Goal: Contribute content

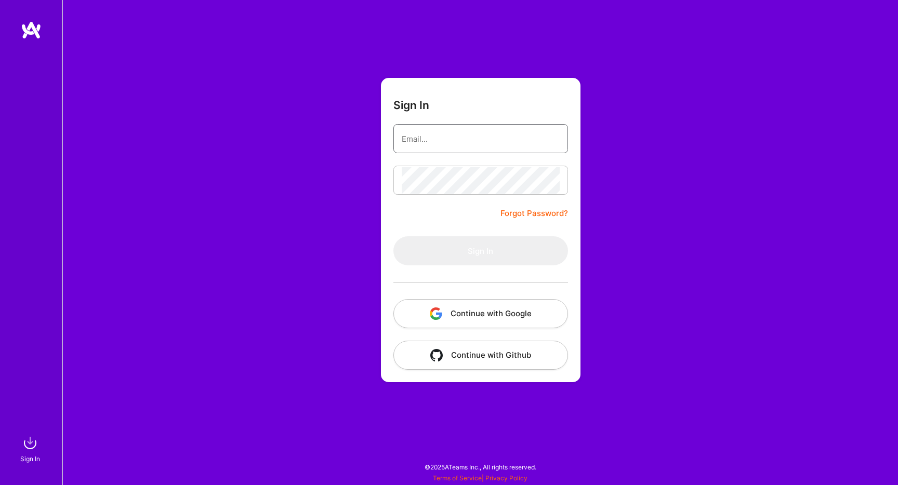
type input "[EMAIL_ADDRESS][DOMAIN_NAME]"
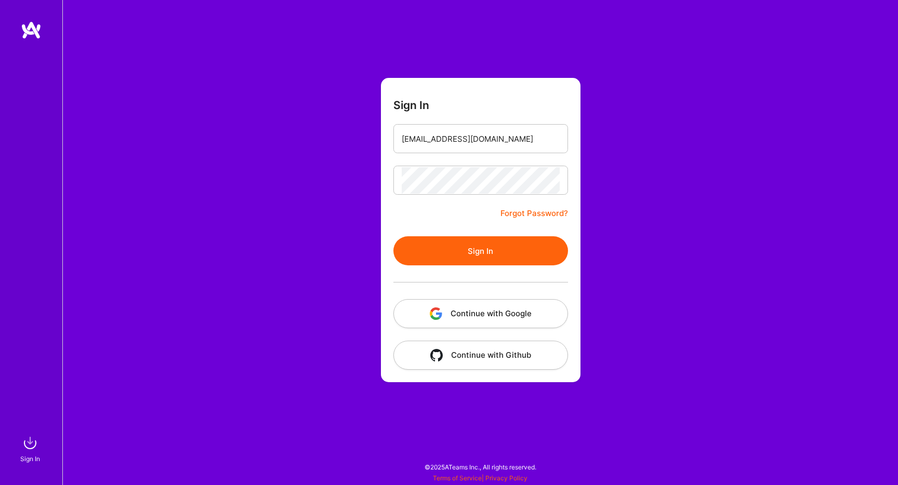
click at [501, 254] on button "Sign In" at bounding box center [480, 250] width 175 height 29
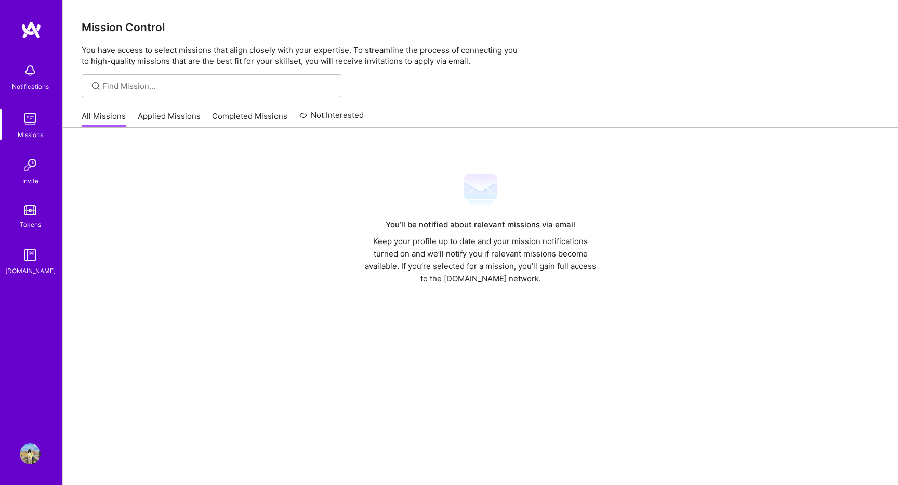
scroll to position [3, 0]
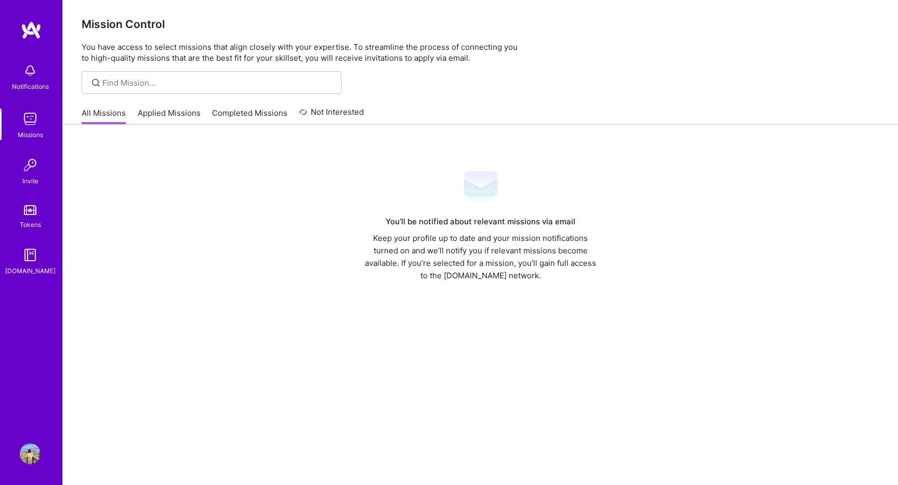
click at [169, 112] on link "Applied Missions" at bounding box center [169, 116] width 63 height 17
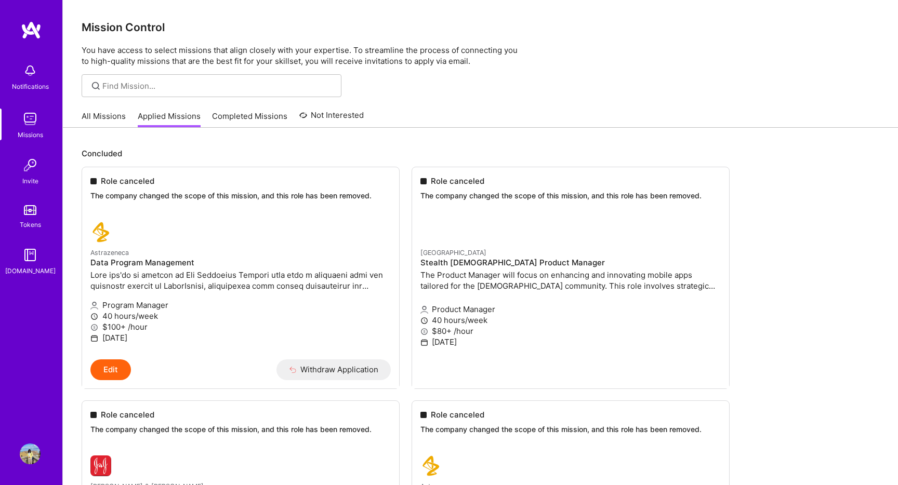
drag, startPoint x: 118, startPoint y: 116, endPoint x: 111, endPoint y: 117, distance: 6.8
click at [118, 116] on link "All Missions" at bounding box center [104, 119] width 44 height 17
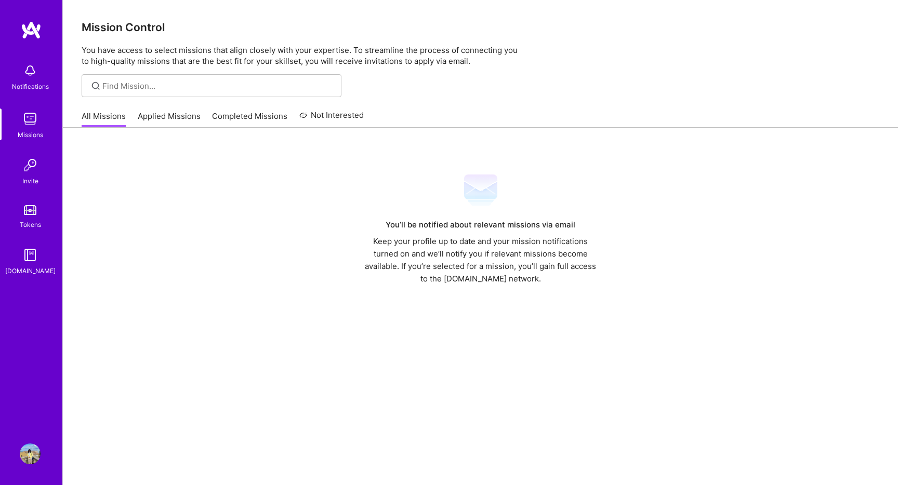
click at [31, 453] on img at bounding box center [30, 454] width 21 height 21
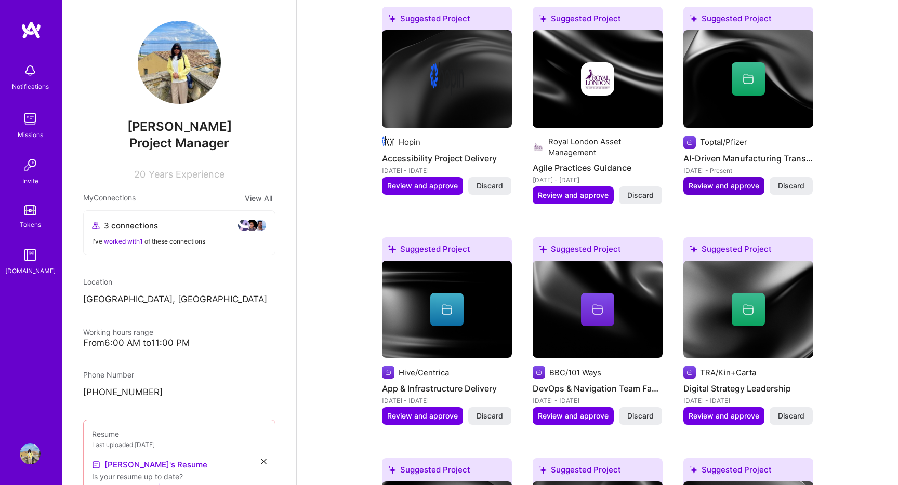
scroll to position [434, 0]
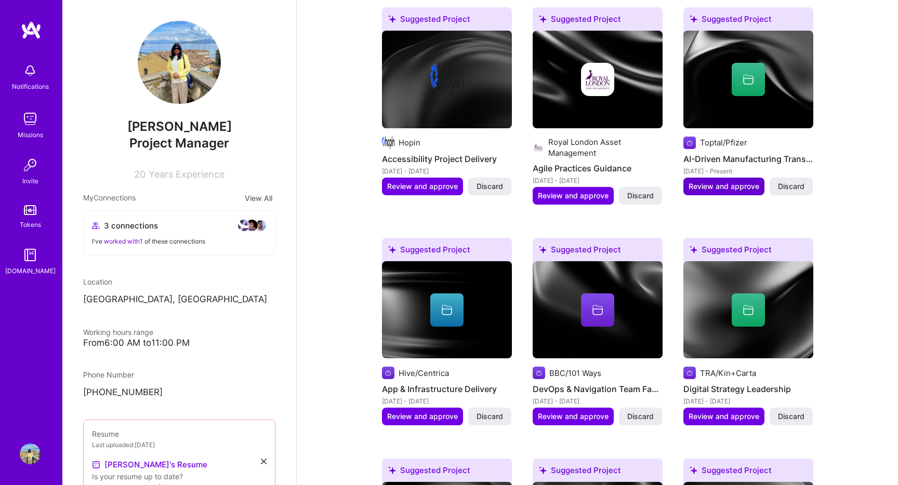
click at [737, 185] on span "Review and approve" at bounding box center [723, 186] width 71 height 10
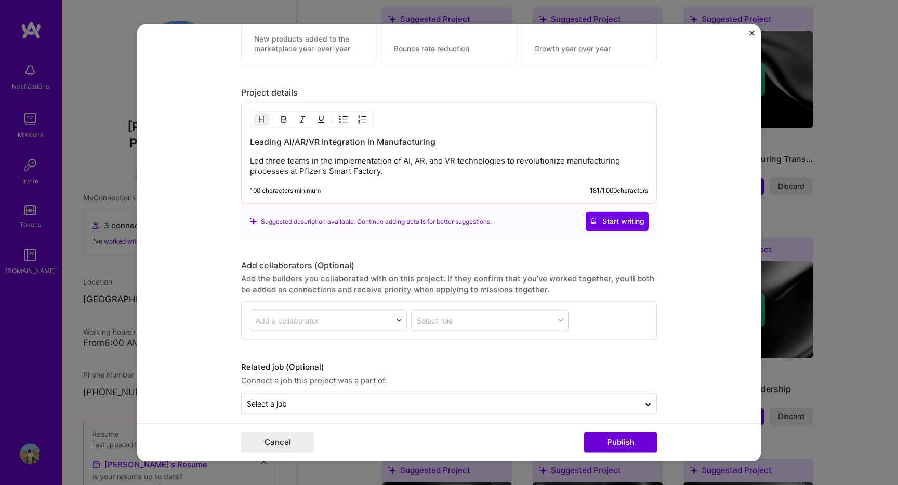
scroll to position [1029, 0]
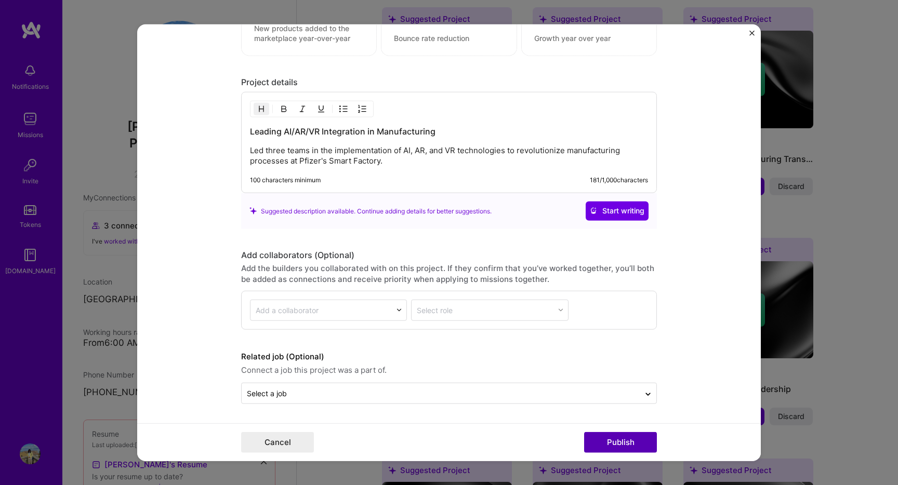
click at [623, 445] on button "Publish" at bounding box center [620, 442] width 73 height 21
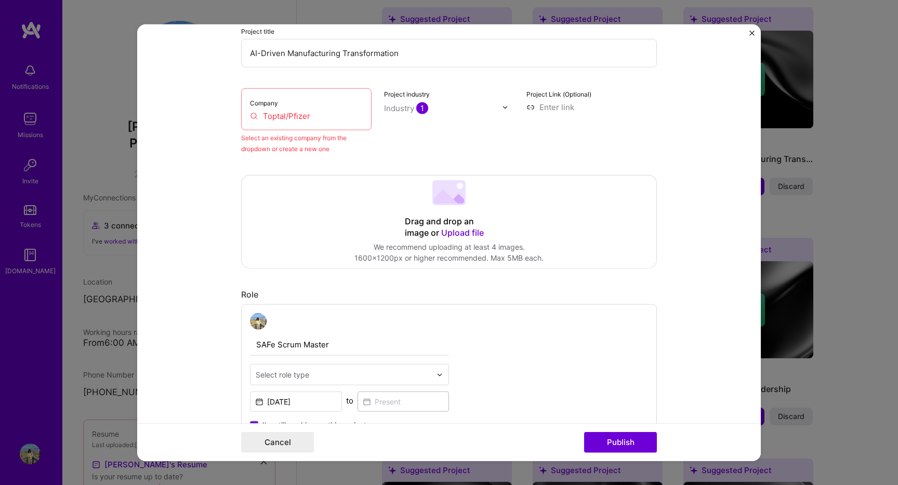
scroll to position [68, 0]
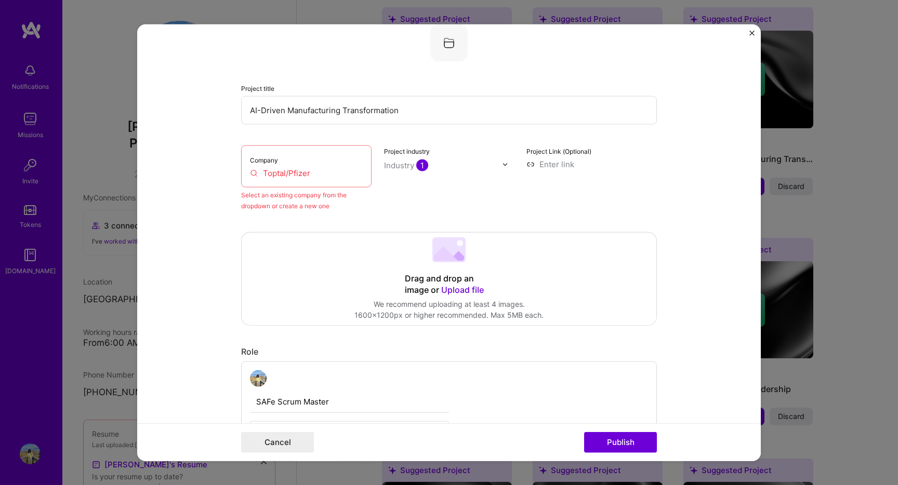
click at [328, 165] on div "Company Toptal/Pfizer" at bounding box center [306, 166] width 130 height 42
click at [252, 173] on input "Toptal/Pfizer" at bounding box center [306, 173] width 113 height 11
click at [328, 175] on input "Toptal/Pfizer" at bounding box center [306, 173] width 113 height 11
drag, startPoint x: 328, startPoint y: 175, endPoint x: 238, endPoint y: 168, distance: 89.6
click at [238, 168] on form "Editing suggested project This project is suggested based on your LinkedIn, res…" at bounding box center [448, 242] width 623 height 437
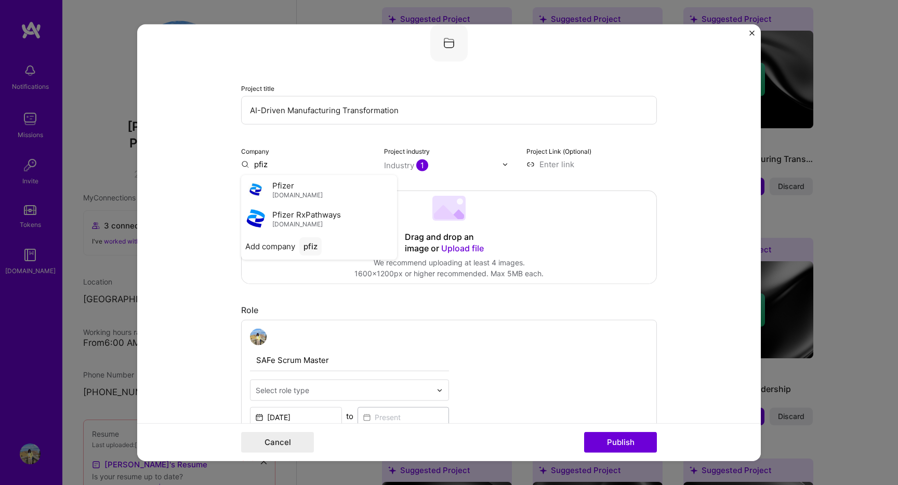
drag, startPoint x: 292, startPoint y: 192, endPoint x: 288, endPoint y: 196, distance: 5.9
click at [292, 192] on span "[DOMAIN_NAME]" at bounding box center [297, 195] width 50 height 8
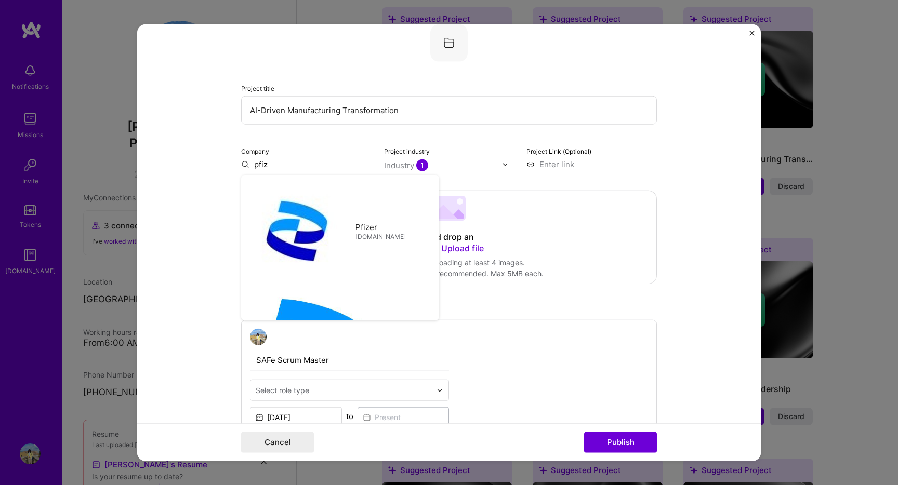
type input "Pfizer"
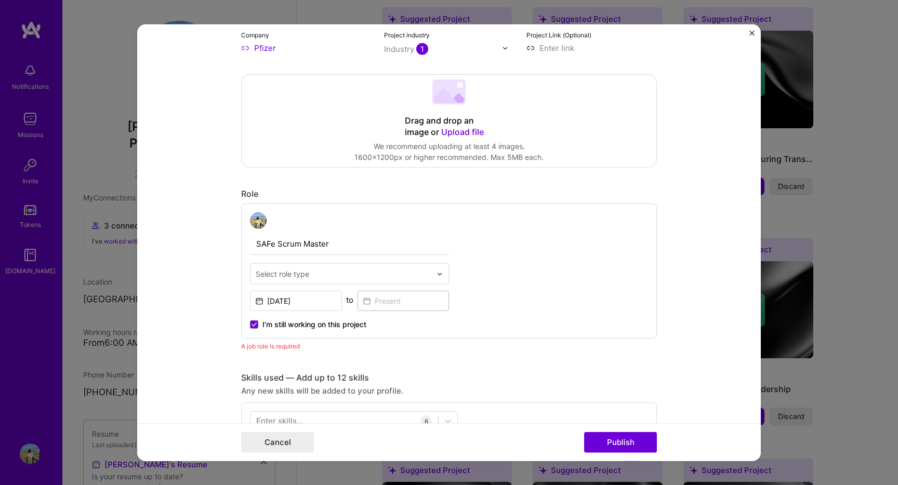
scroll to position [276, 0]
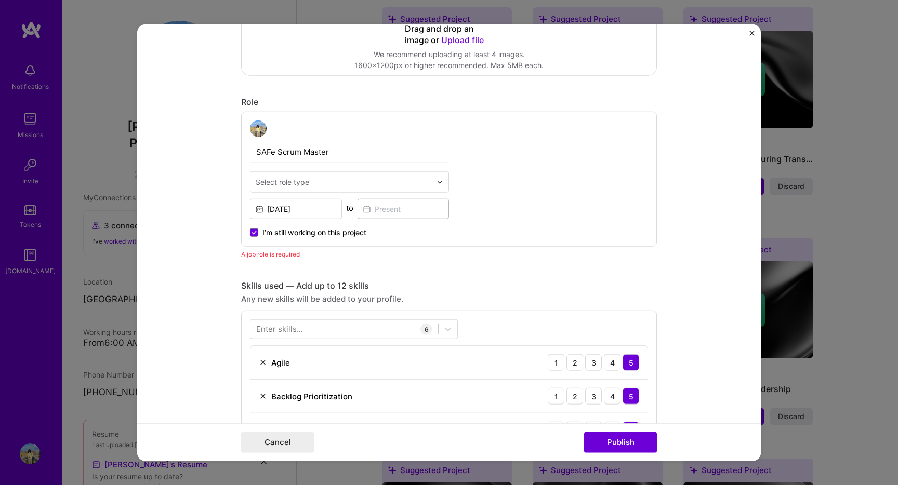
click at [331, 178] on input "text" at bounding box center [344, 182] width 176 height 11
type input "s"
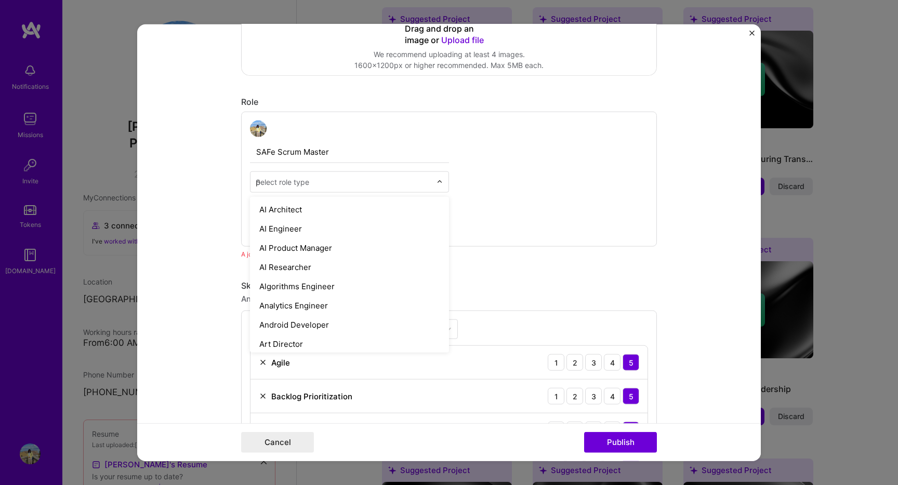
type input "pr"
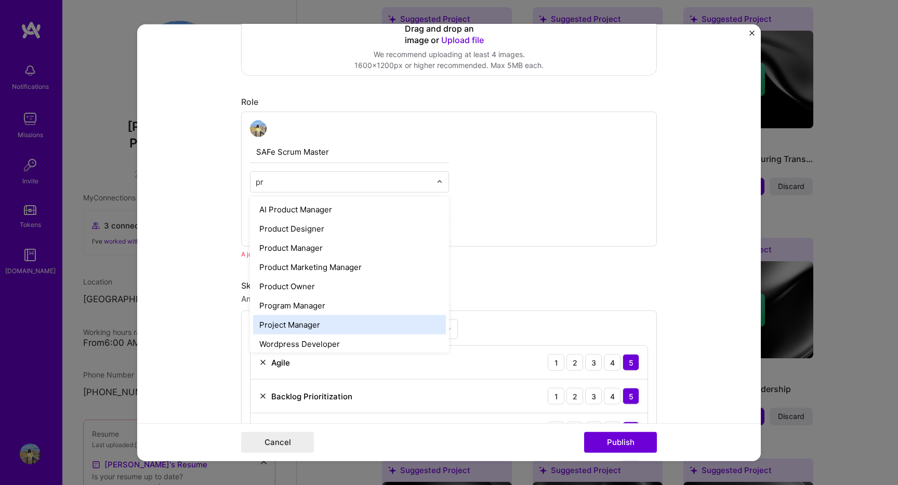
click at [301, 320] on div "Project Manager" at bounding box center [349, 324] width 193 height 19
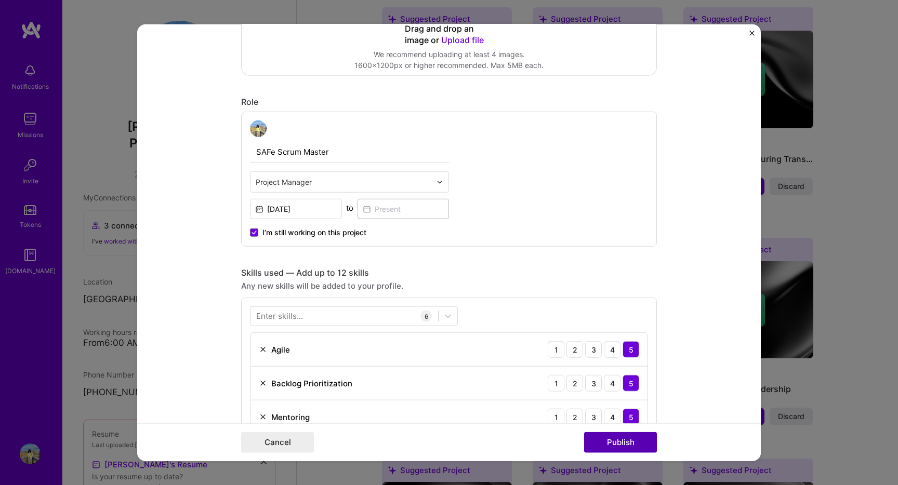
click at [624, 445] on button "Publish" at bounding box center [620, 442] width 73 height 21
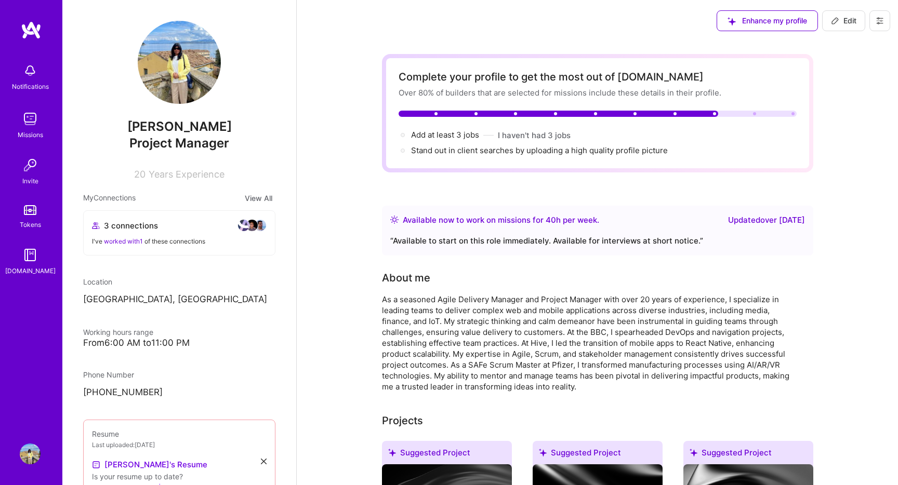
scroll to position [30, 0]
